Goal: Information Seeking & Learning: Learn about a topic

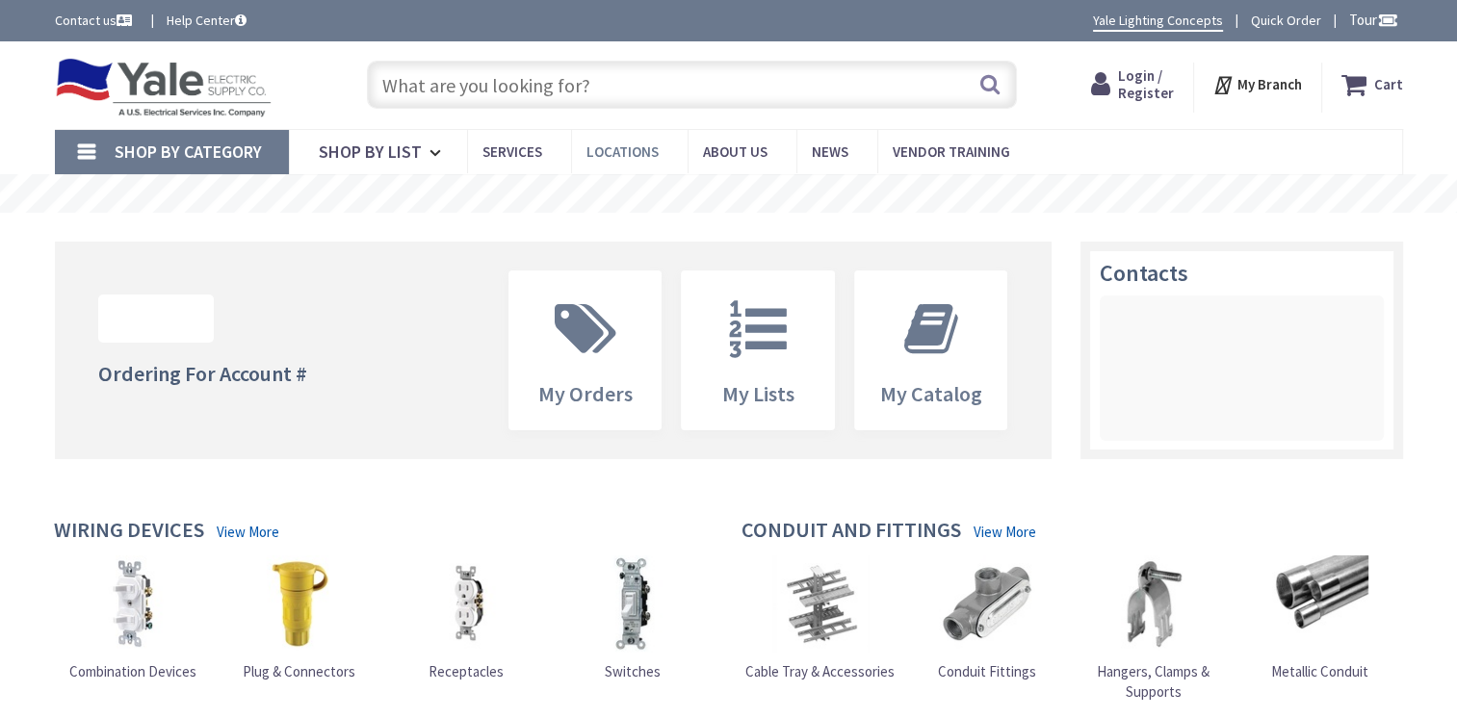
type input "[PERSON_NAME][GEOGRAPHIC_DATA], [STREET_ADDRESS]"
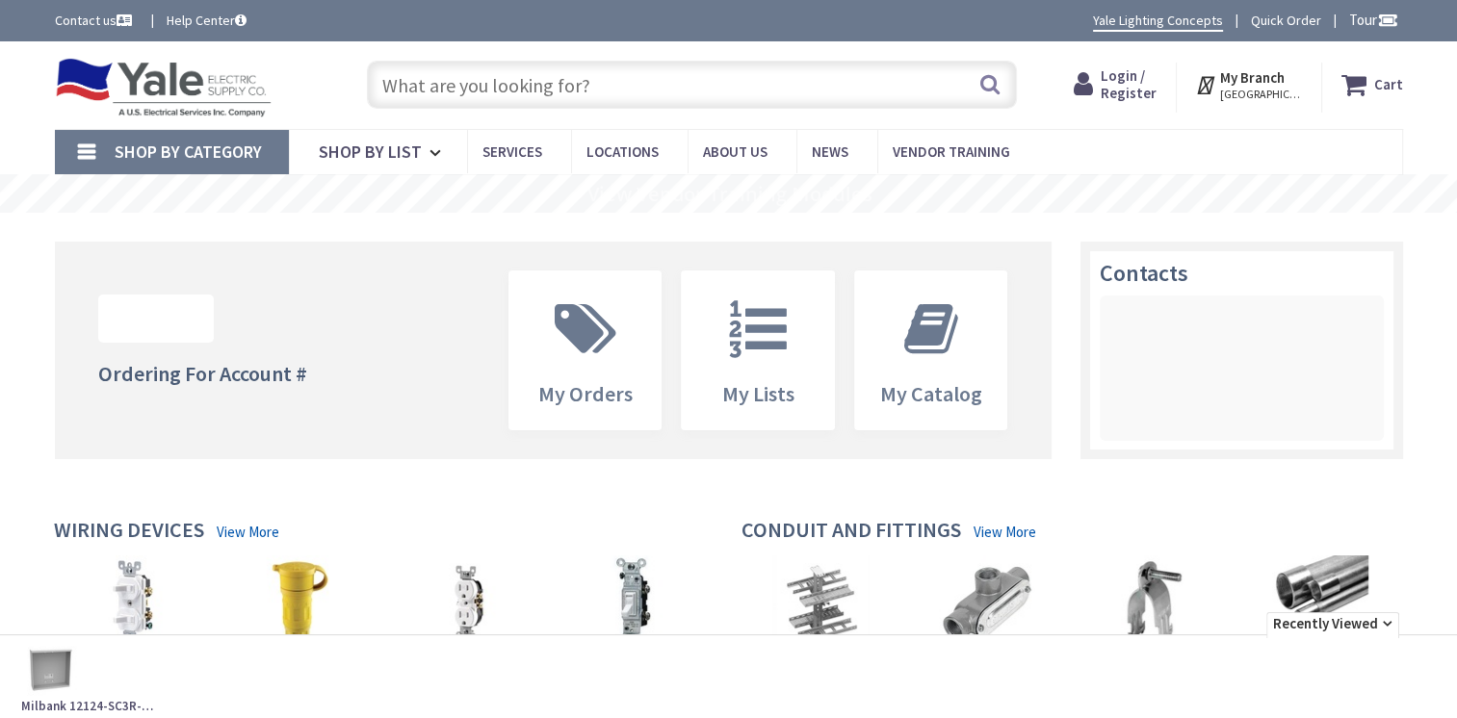
click at [586, 85] on input "text" at bounding box center [692, 85] width 650 height 48
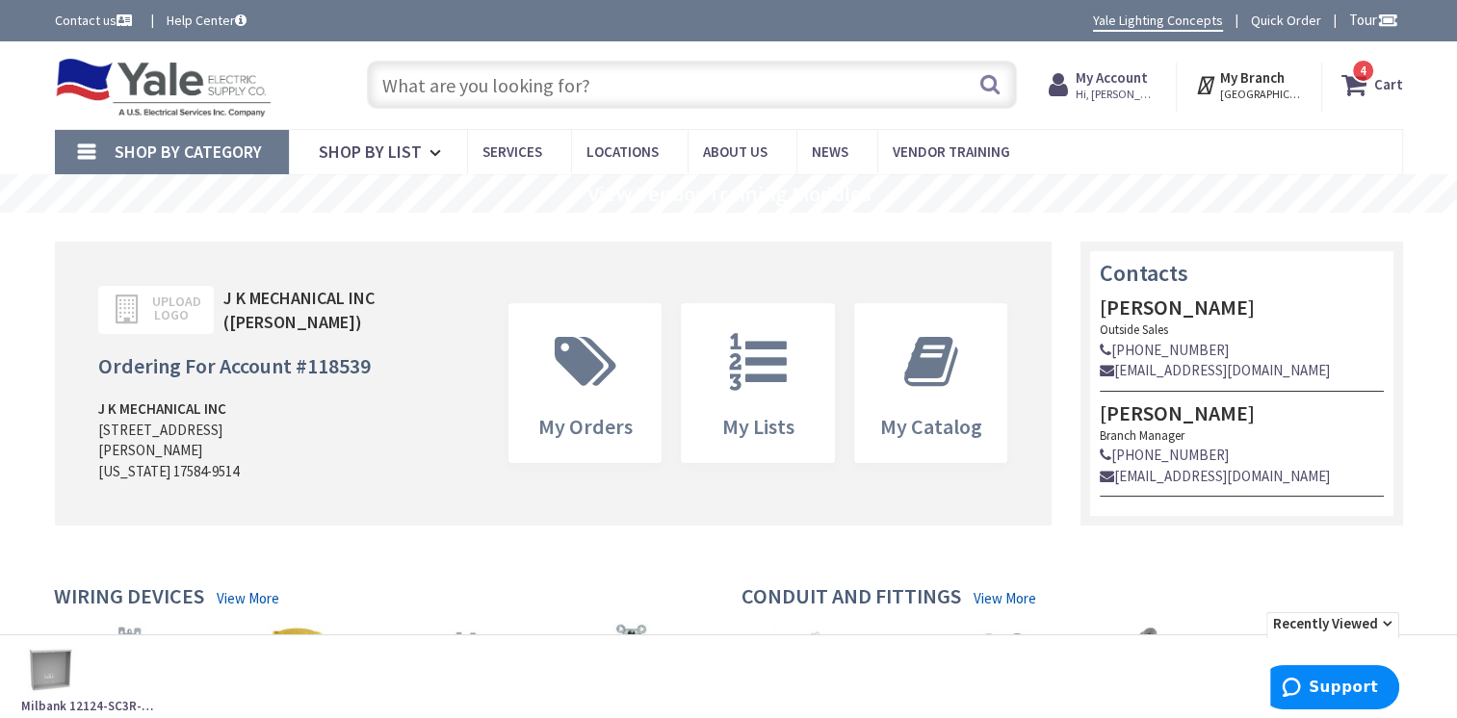
click at [589, 91] on input "text" at bounding box center [692, 85] width 650 height 48
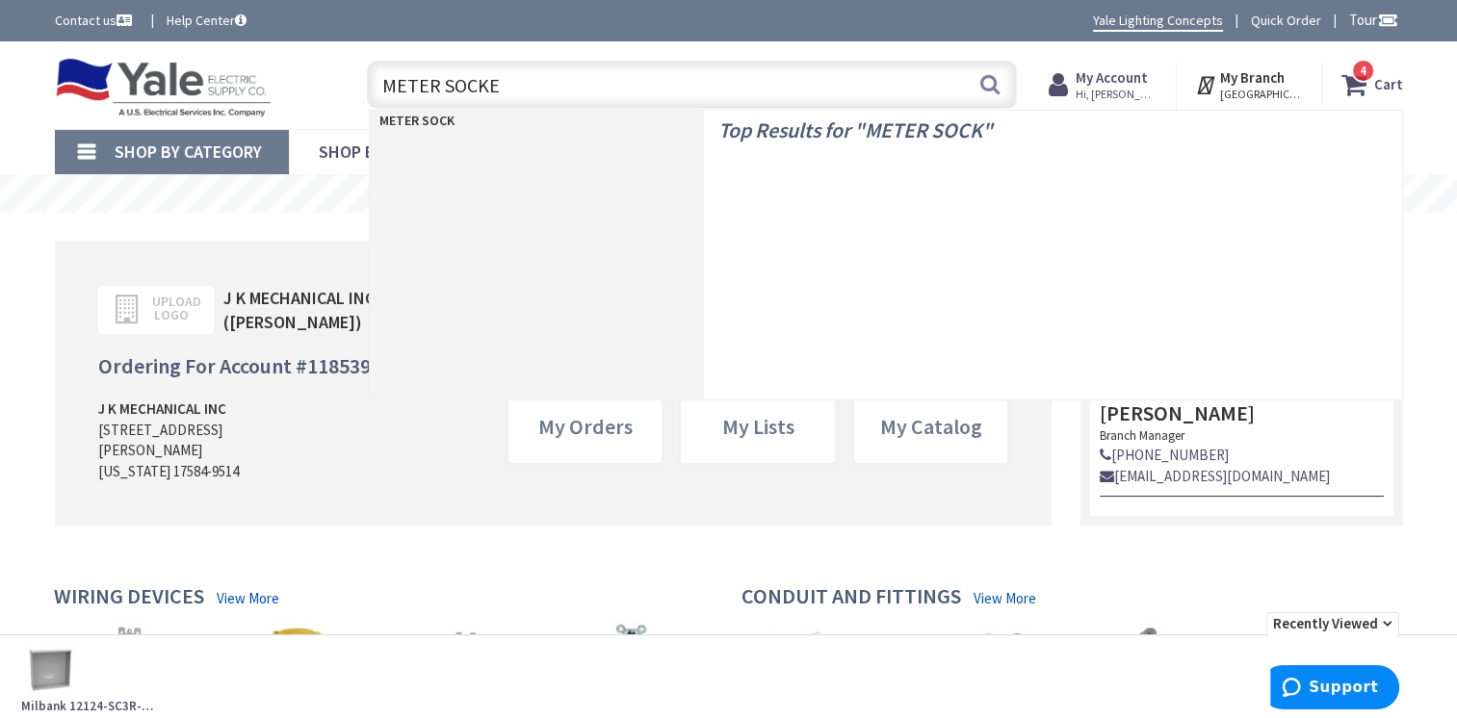
type input "METER SOCKET"
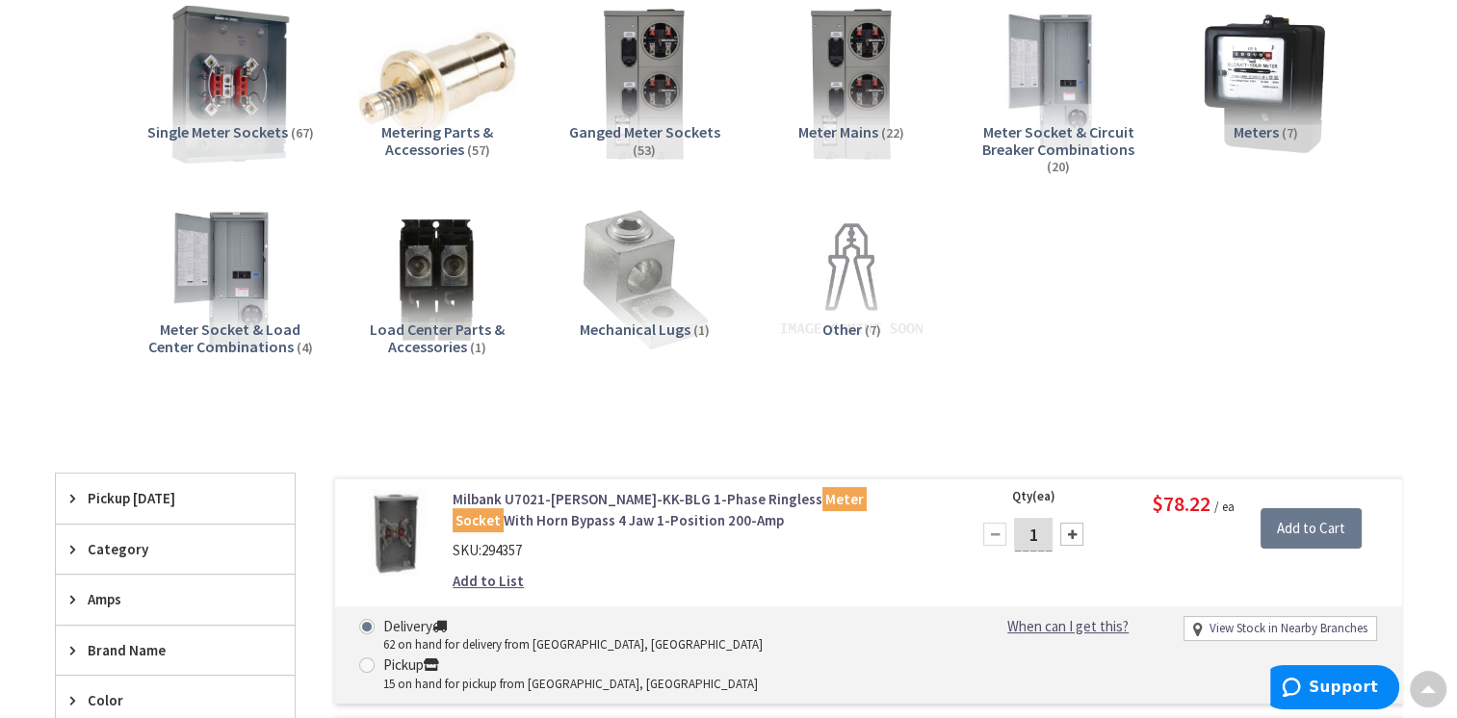
click at [293, 107] on img at bounding box center [230, 83] width 174 height 174
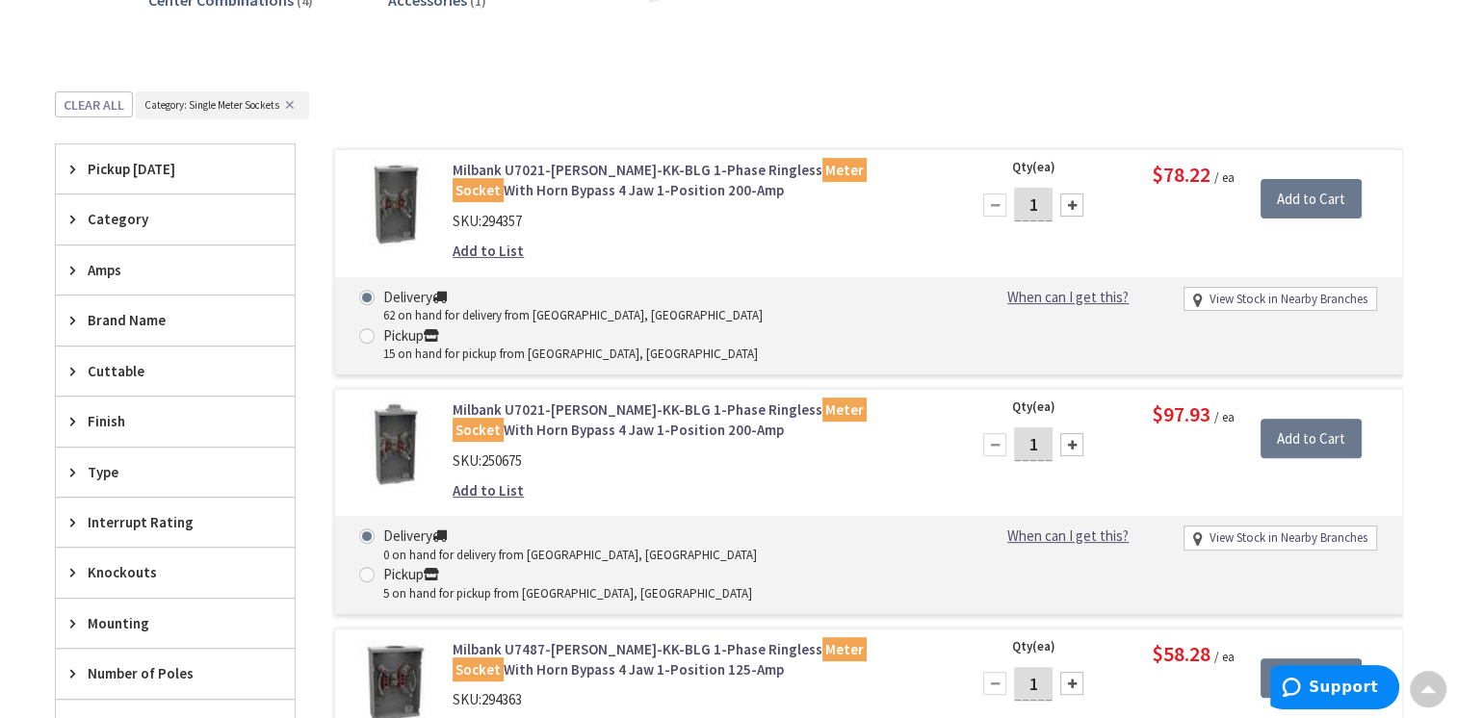
scroll to position [630, 0]
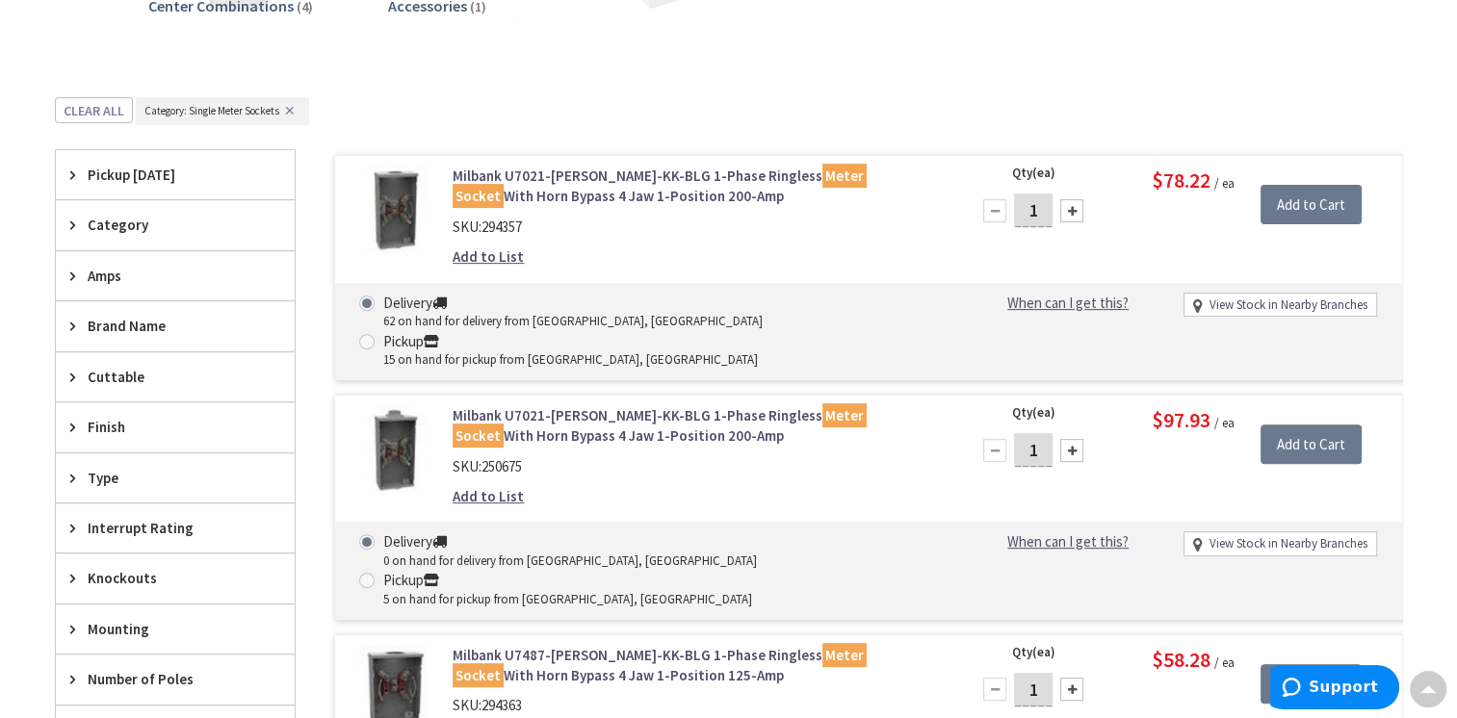
click at [114, 275] on span "Amps" at bounding box center [166, 276] width 157 height 20
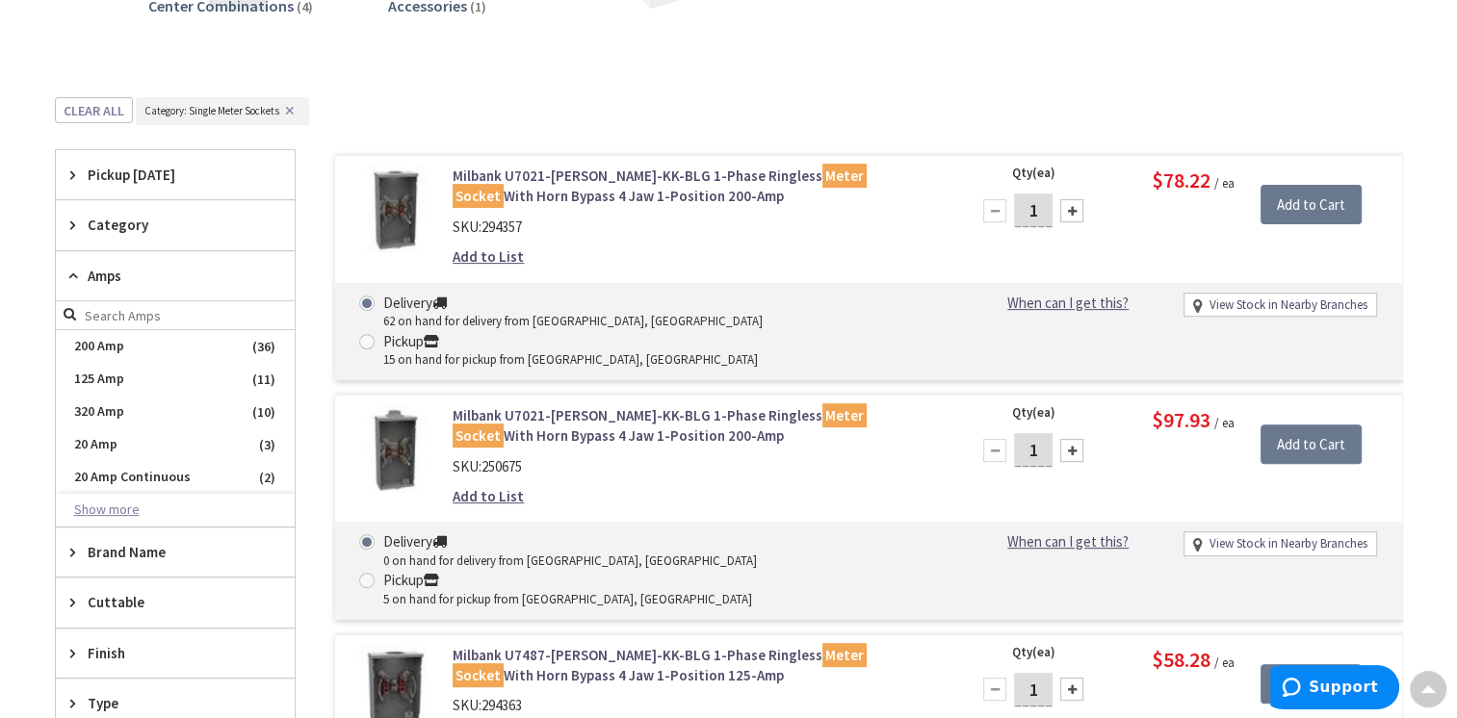
click at [135, 508] on button "Show more" at bounding box center [175, 510] width 239 height 33
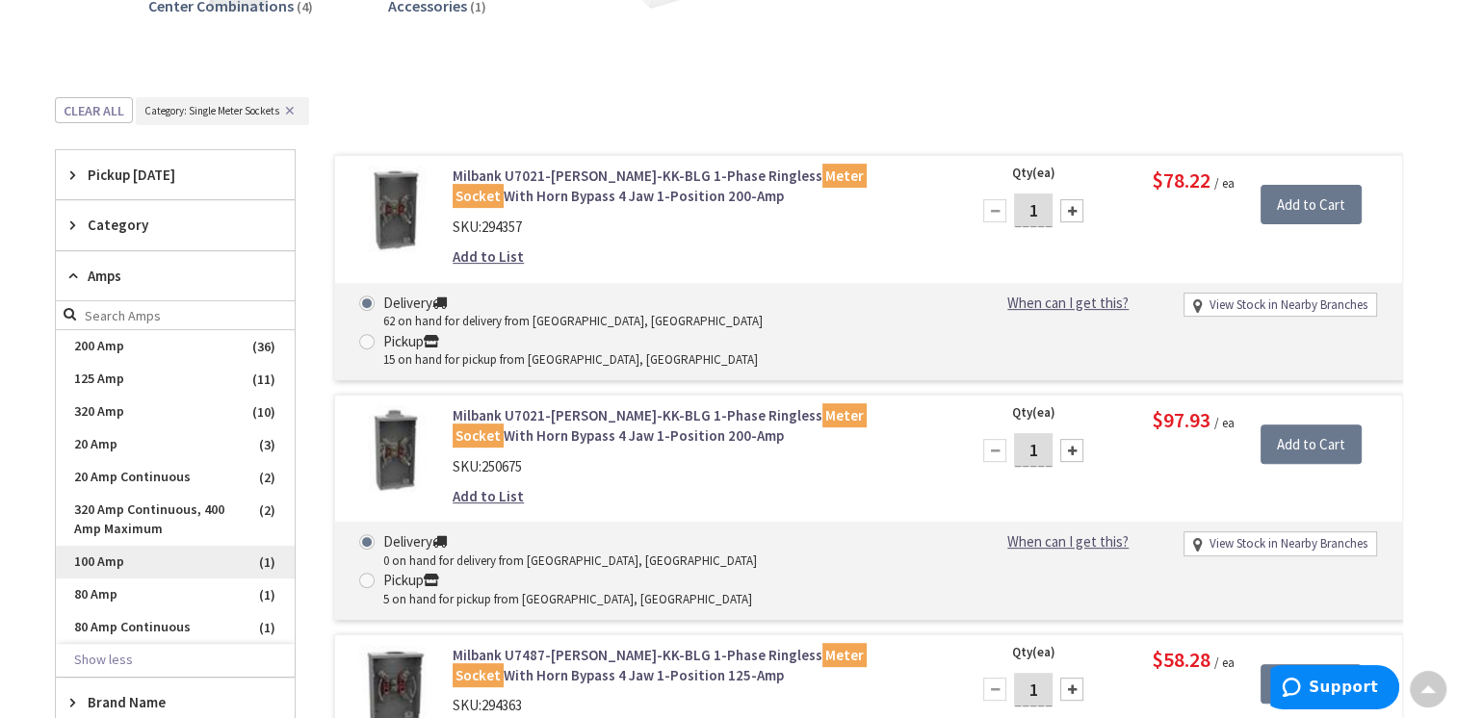
click at [140, 569] on span "100 Amp" at bounding box center [175, 562] width 239 height 33
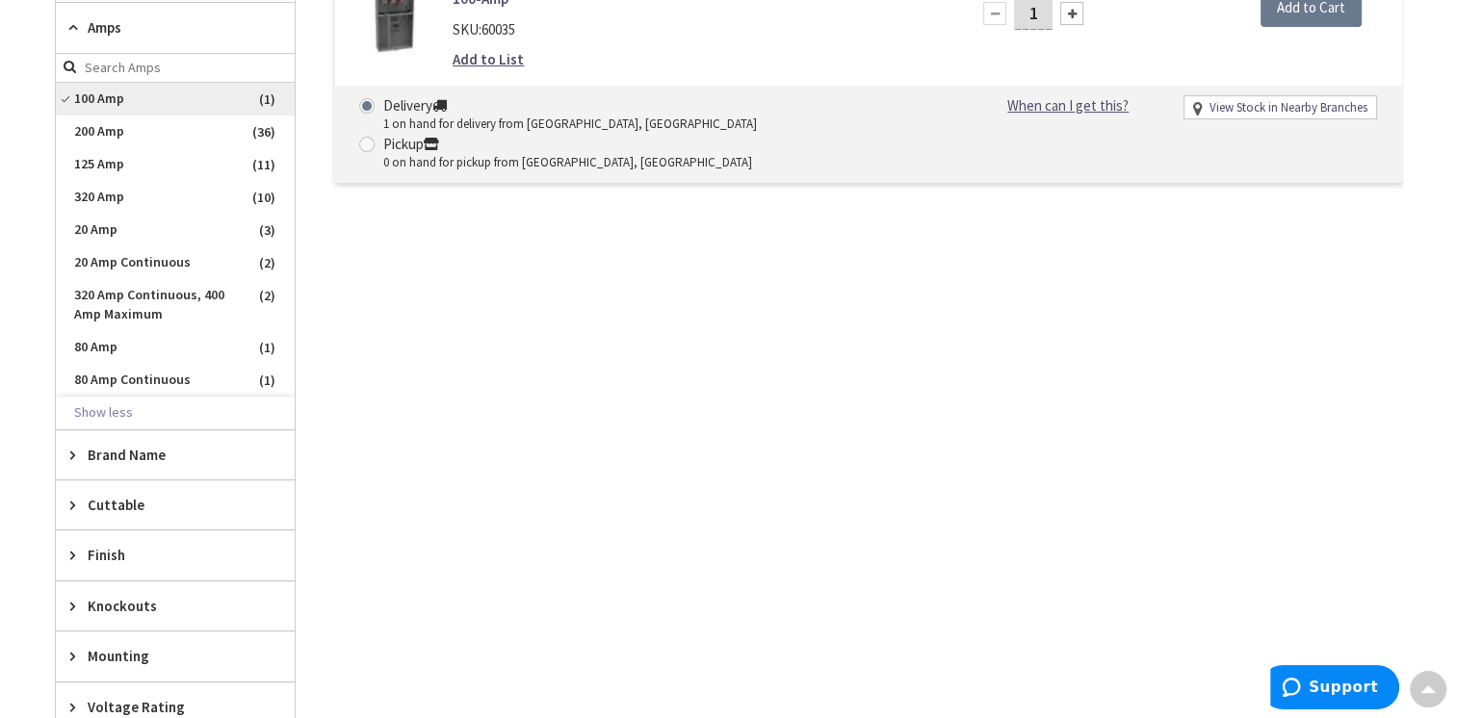
click at [118, 101] on span "100 Amp" at bounding box center [175, 99] width 239 height 33
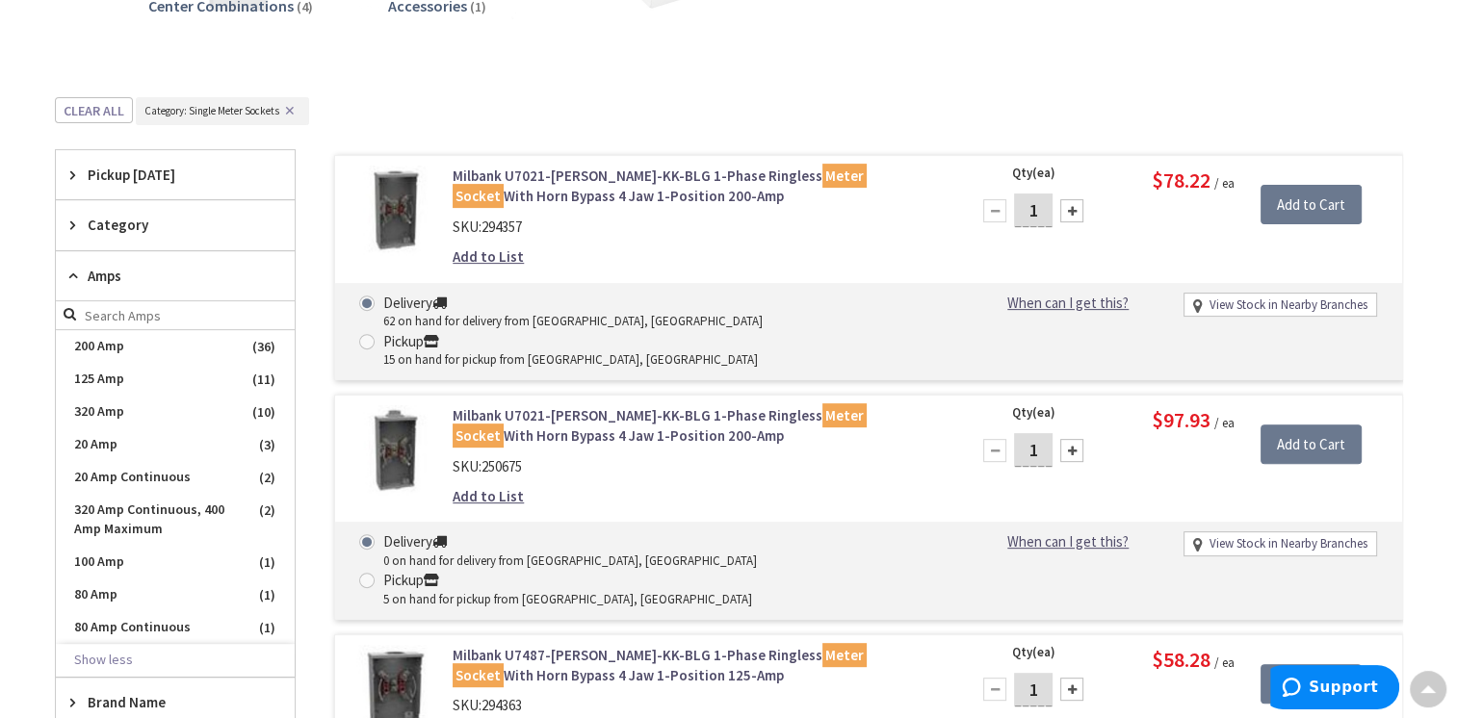
scroll to position [877, 0]
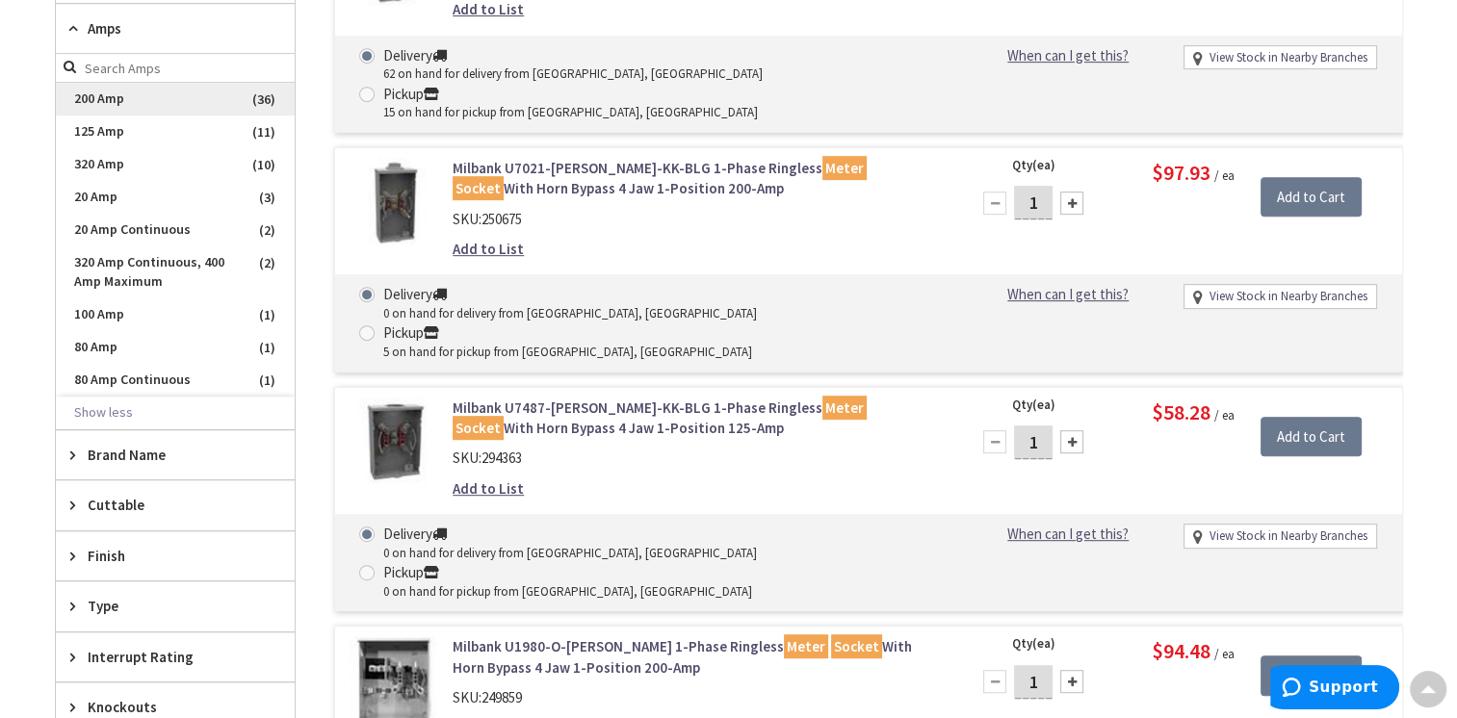
click at [139, 96] on span "200 Amp" at bounding box center [175, 99] width 239 height 33
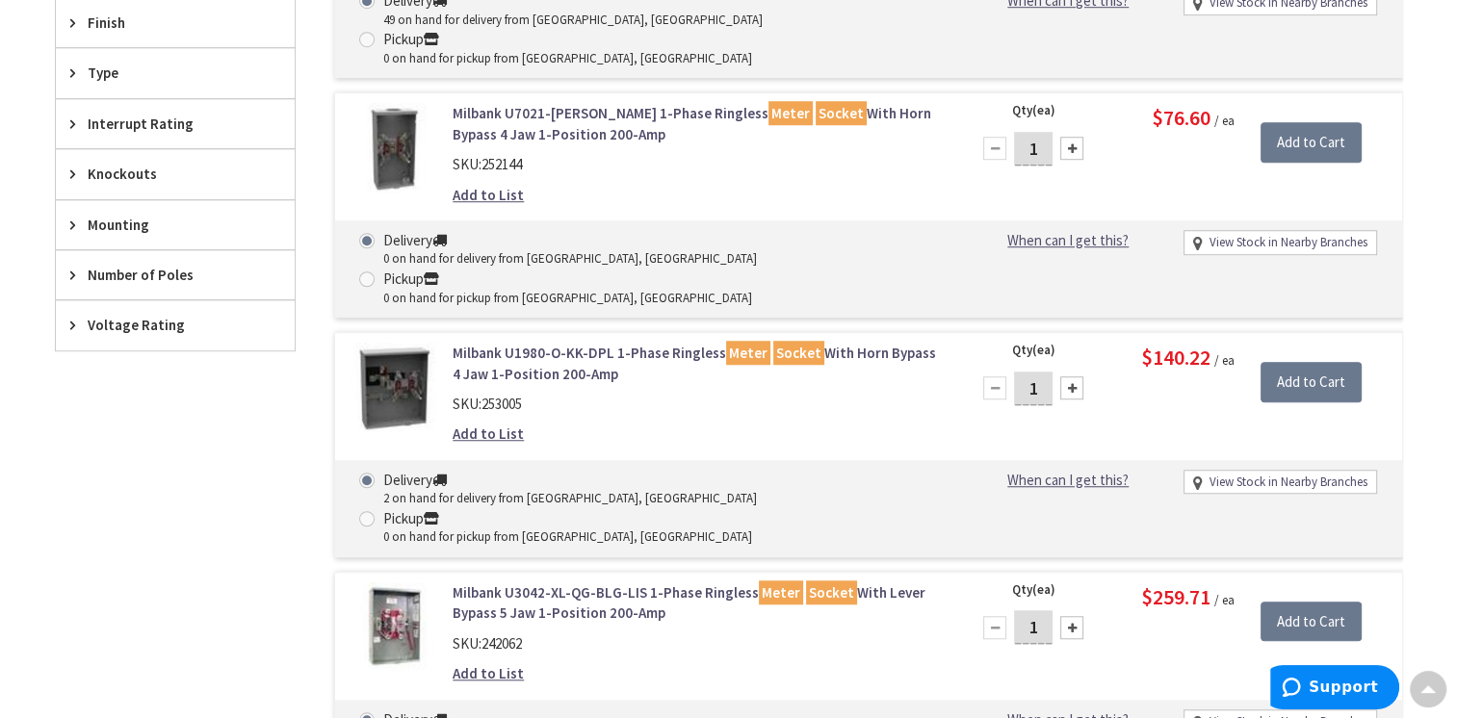
scroll to position [1455, 0]
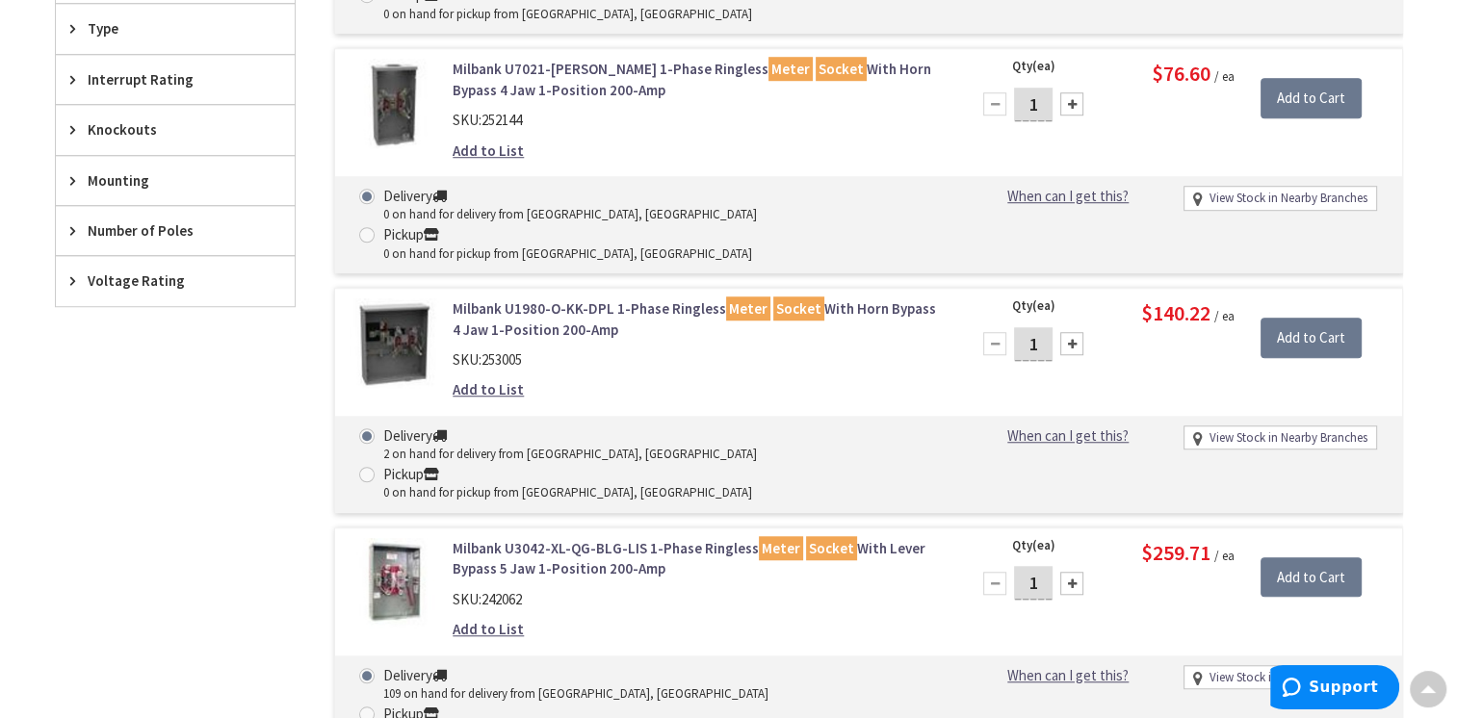
click at [715, 299] on link "Milbank U1980-O-KK-DPL 1-Phase Ringless Meter Socket With Horn Bypass 4 Jaw 1-P…" at bounding box center [698, 319] width 490 height 41
